Goal: Information Seeking & Learning: Learn about a topic

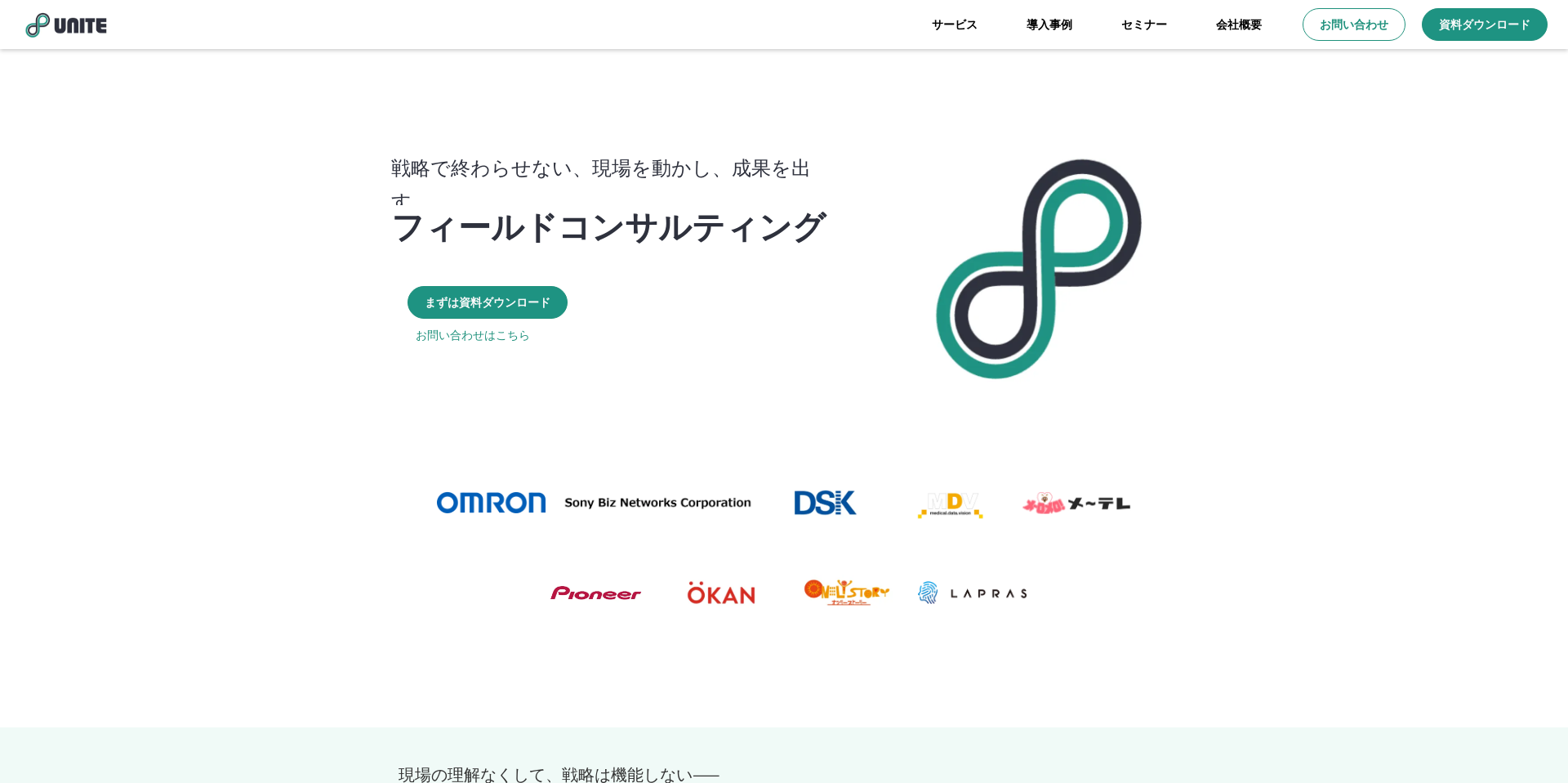
click at [309, 430] on div at bounding box center [784, 547] width 1568 height 245
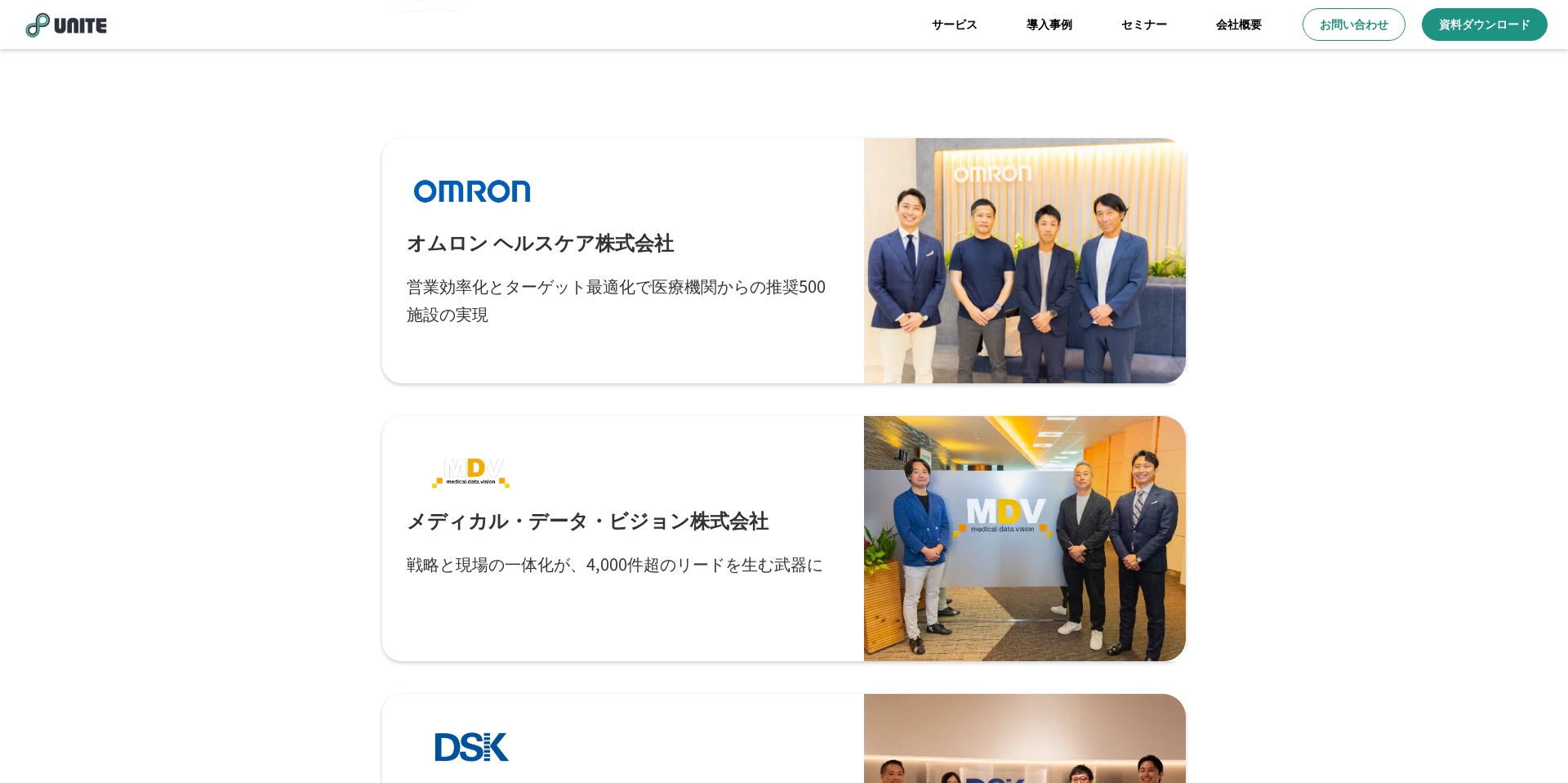
scroll to position [4456, 0]
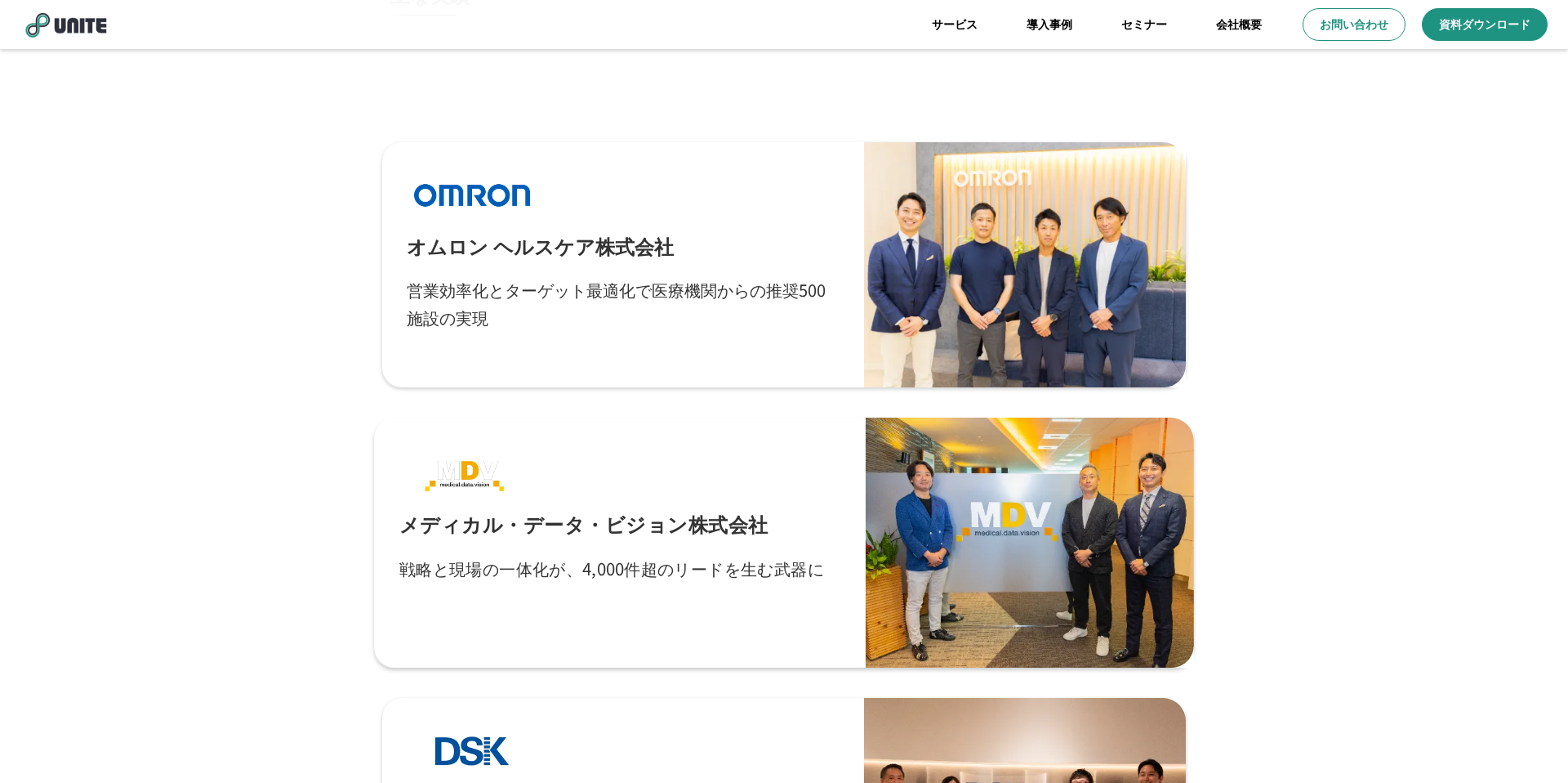
click at [635, 506] on div "メディカル・データ・ビジョン株式会社 戦略と現場の一体化が、4,000件超のリードを生む武器に" at bounding box center [620, 543] width 442 height 200
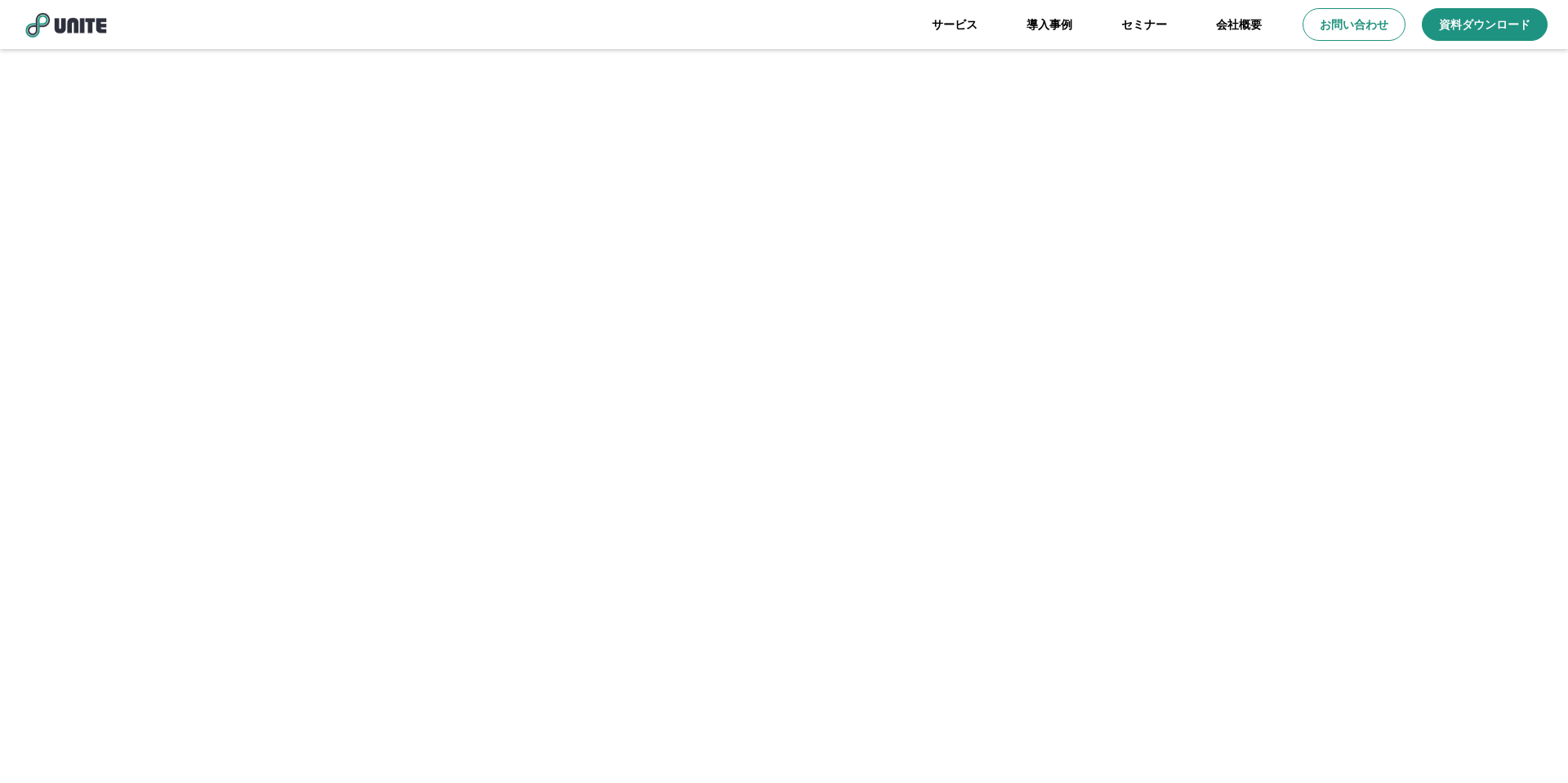
scroll to position [4456, 0]
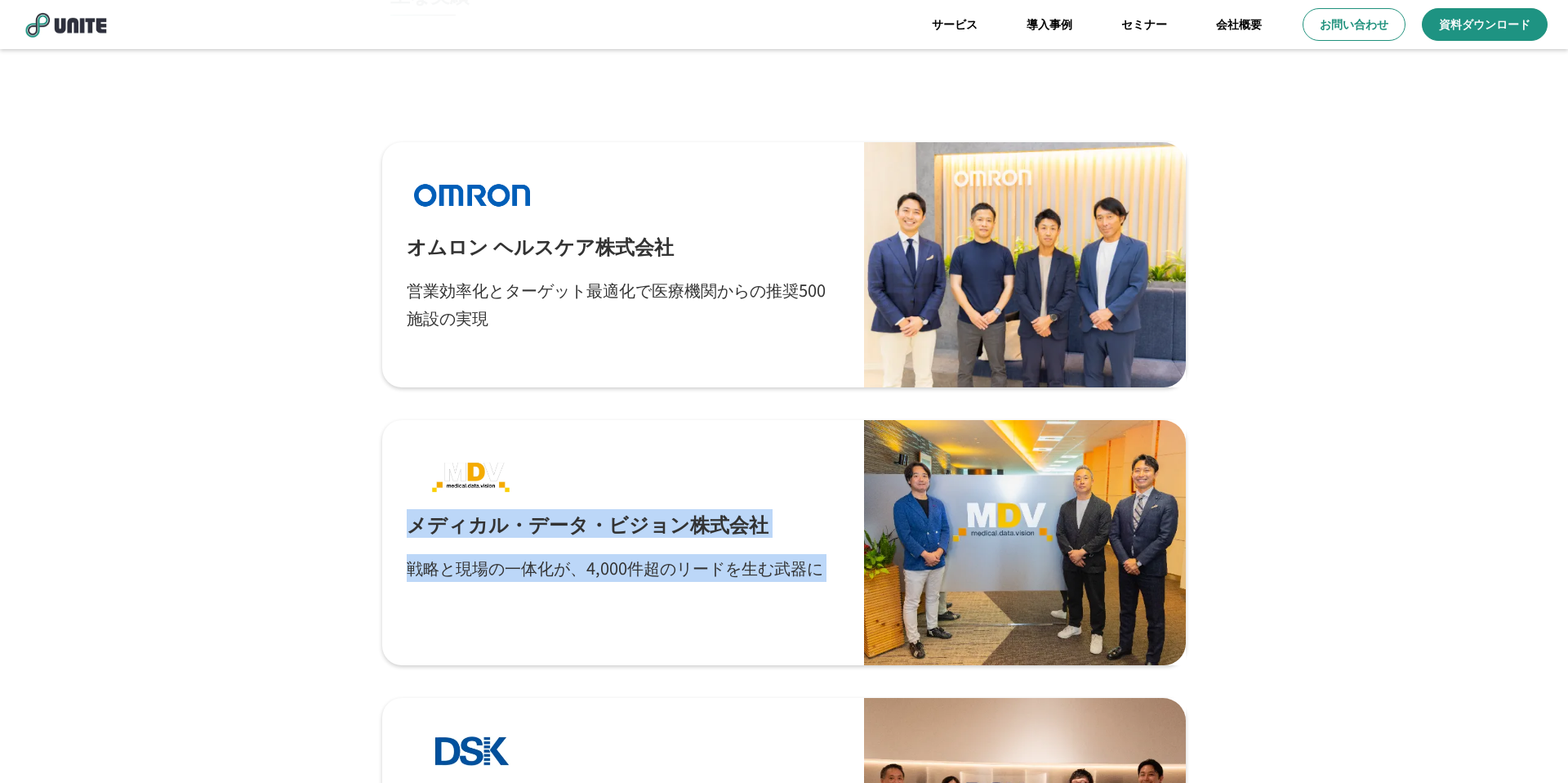
drag, startPoint x: 1254, startPoint y: 343, endPoint x: 1254, endPoint y: 782, distance: 439.0
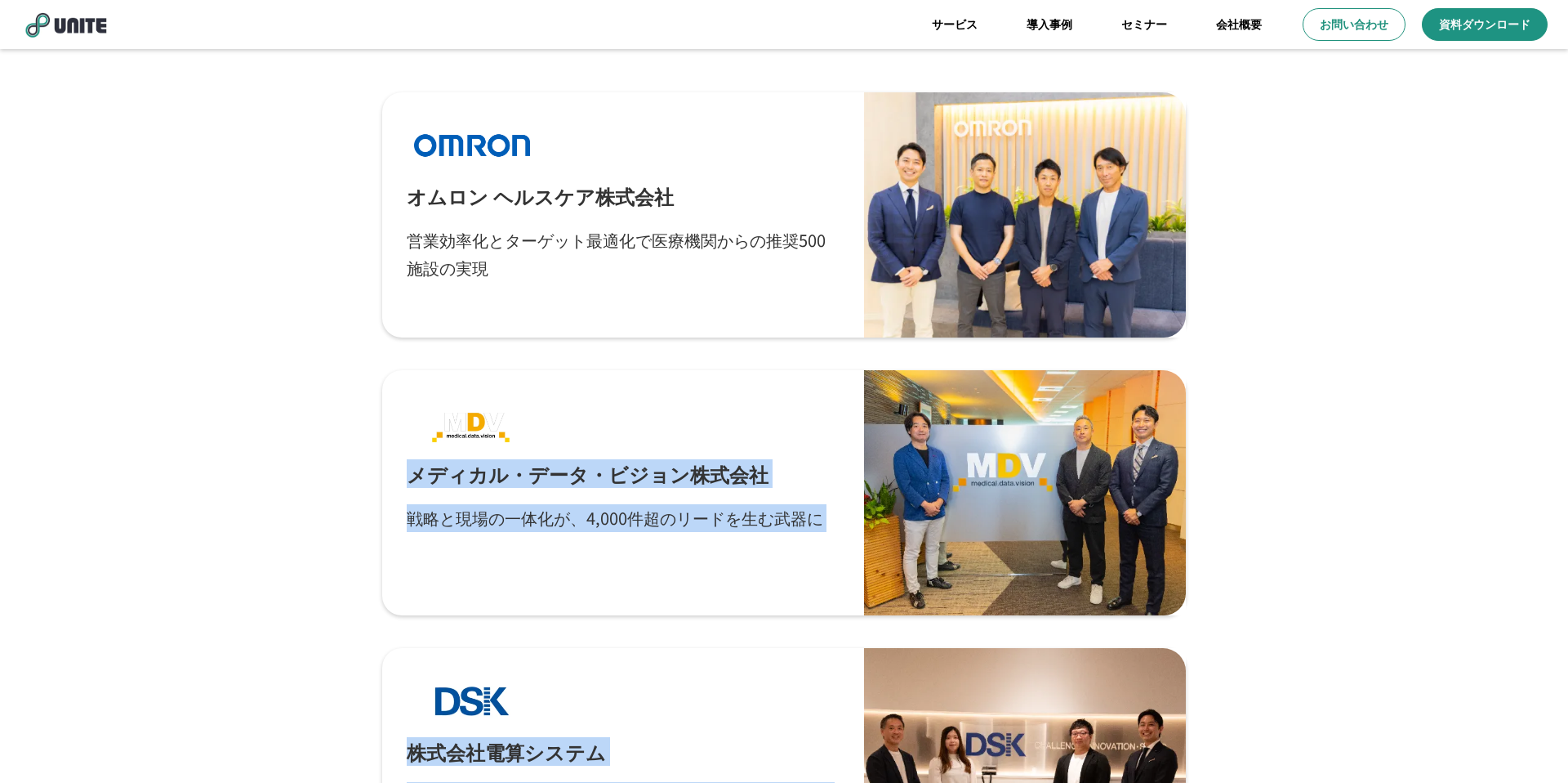
scroll to position [4506, 0]
click at [1349, 491] on div "オムロン ヘルスケア株式会社 営業効率化とターゲット最適化で医療機関からの推奨500施設の実現 メディカル・データ・ビジョン株式会社 戦略と現場の一体化が、4…" at bounding box center [784, 769] width 1568 height 1413
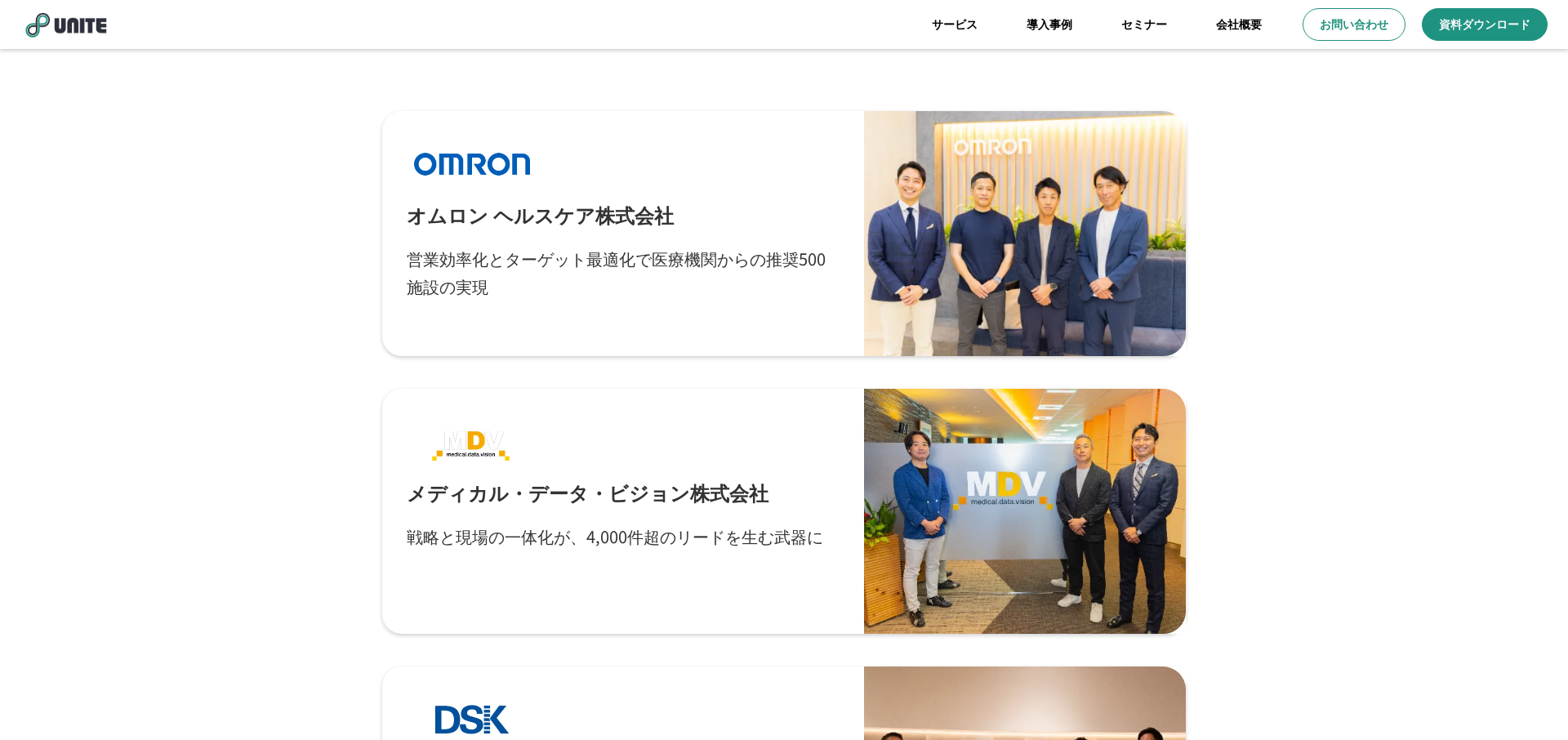
scroll to position [4485, 0]
